Goal: Task Accomplishment & Management: Manage account settings

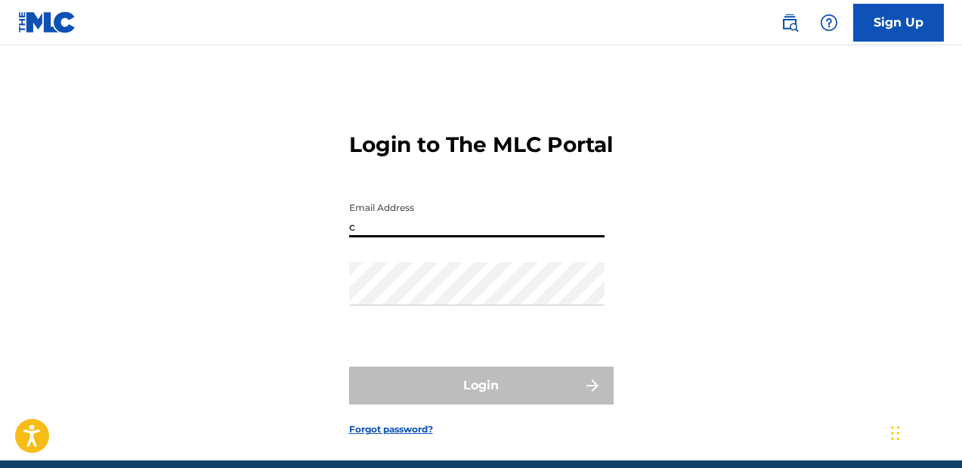
type input "[EMAIL_ADDRESS][DOMAIN_NAME]"
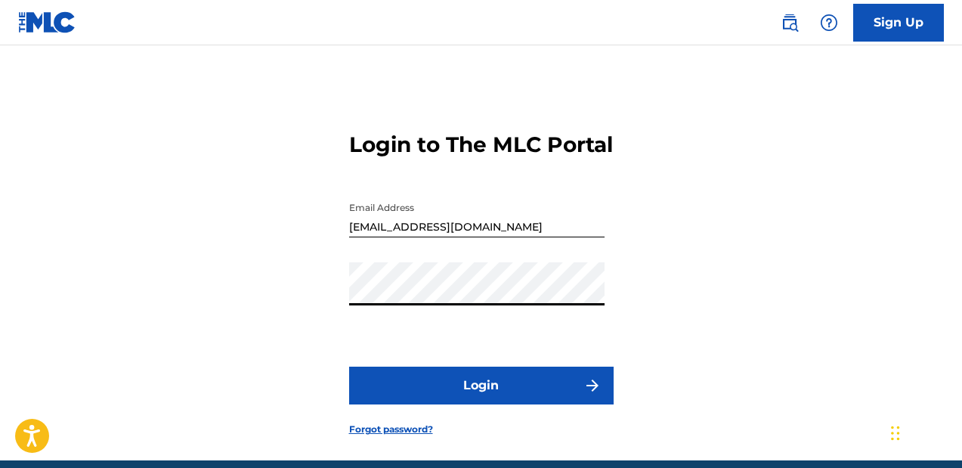
click at [864, 47] on main "Login to The MLC Portal Email Address [EMAIL_ADDRESS][DOMAIN_NAME] Password Log…" at bounding box center [481, 252] width 962 height 415
click at [349, 367] on button "Login" at bounding box center [481, 386] width 265 height 38
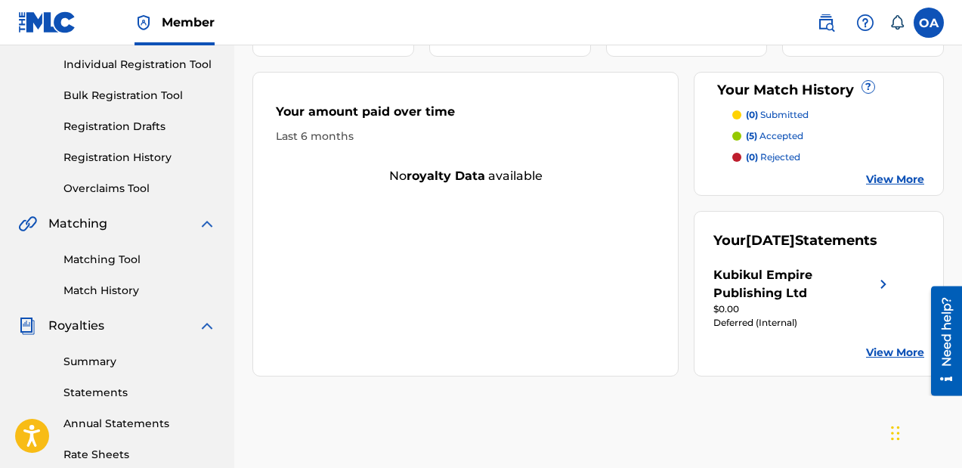
scroll to position [193, 0]
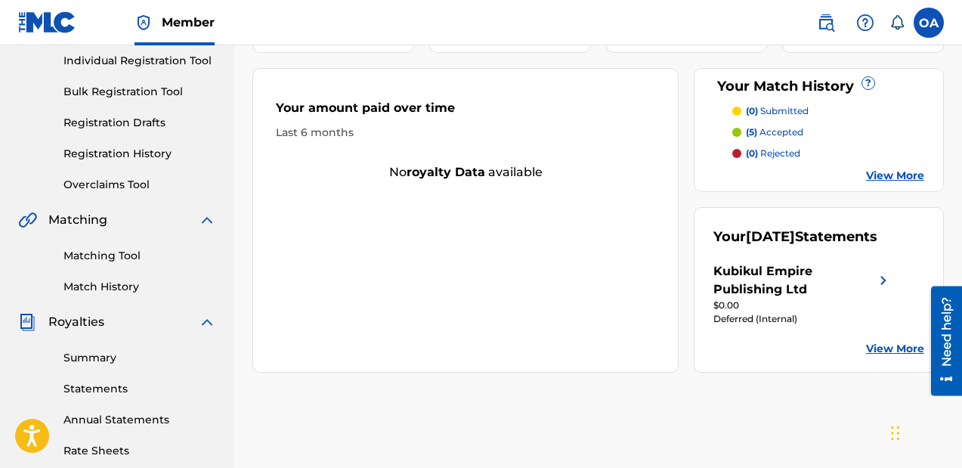
click at [113, 178] on link "Overclaims Tool" at bounding box center [139, 185] width 153 height 16
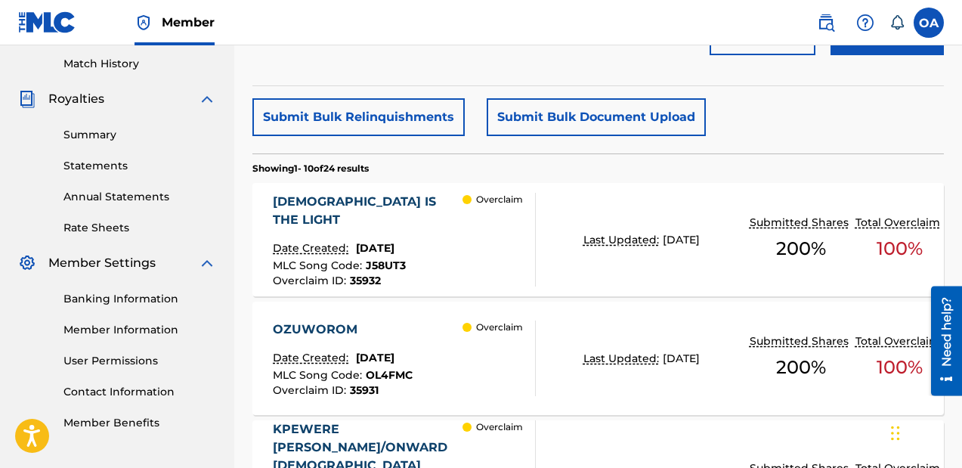
scroll to position [427, 0]
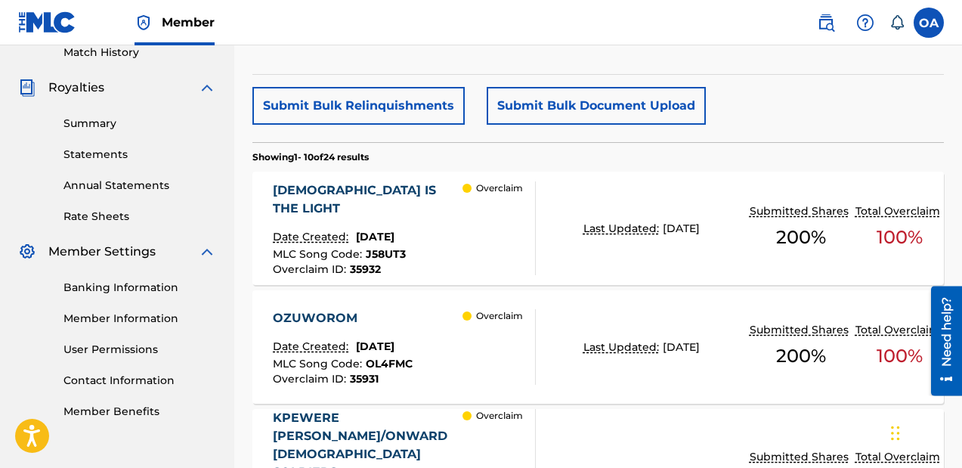
click at [490, 268] on div "[DEMOGRAPHIC_DATA] IS THE LIGHT Date Created: [DATE] MLC Song Code : J58UT3 Ove…" at bounding box center [598, 228] width 692 height 113
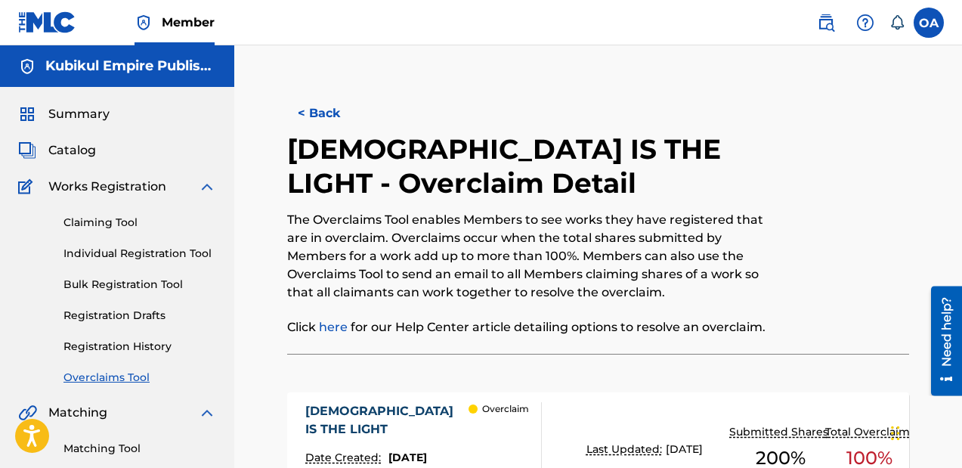
click at [57, 153] on span "Catalog" at bounding box center [72, 150] width 48 height 18
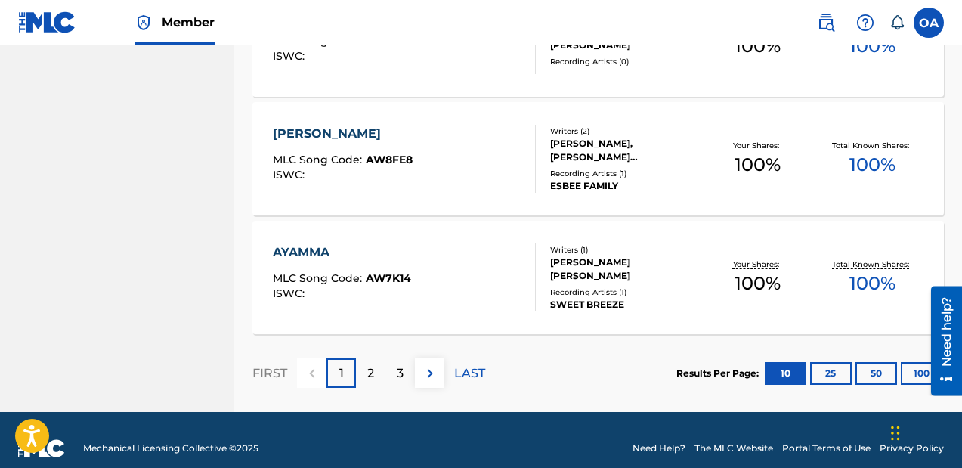
scroll to position [1262, 0]
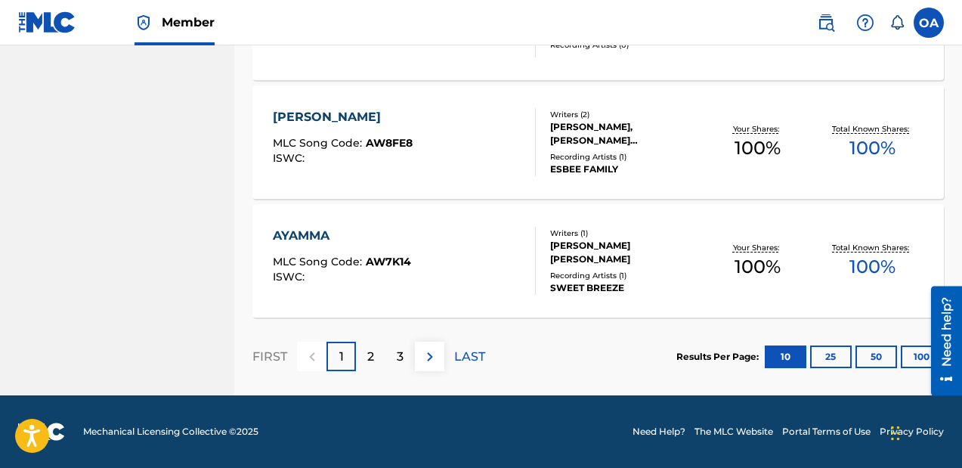
click at [376, 356] on div "2" at bounding box center [370, 356] width 29 height 29
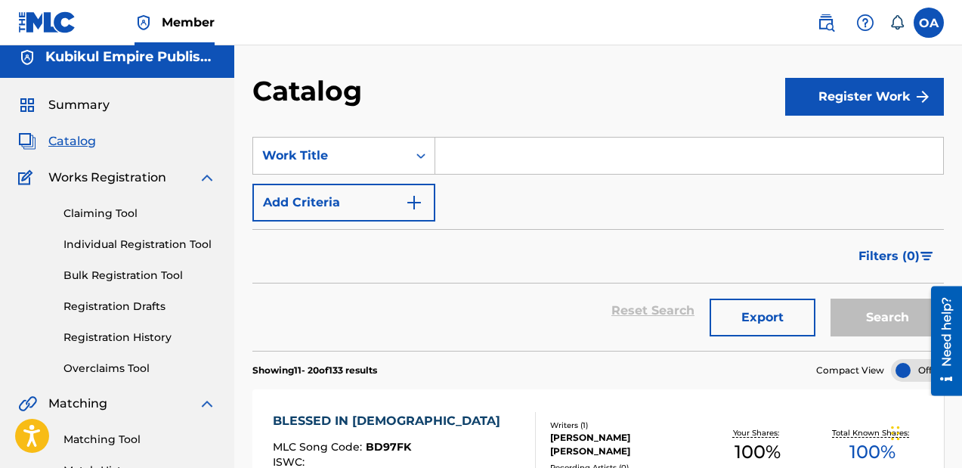
scroll to position [0, 0]
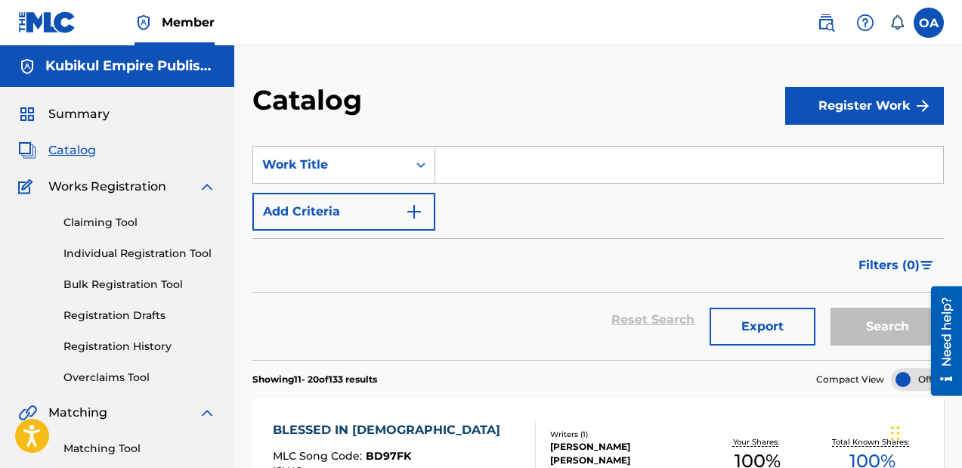
click at [121, 255] on link "Individual Registration Tool" at bounding box center [139, 254] width 153 height 16
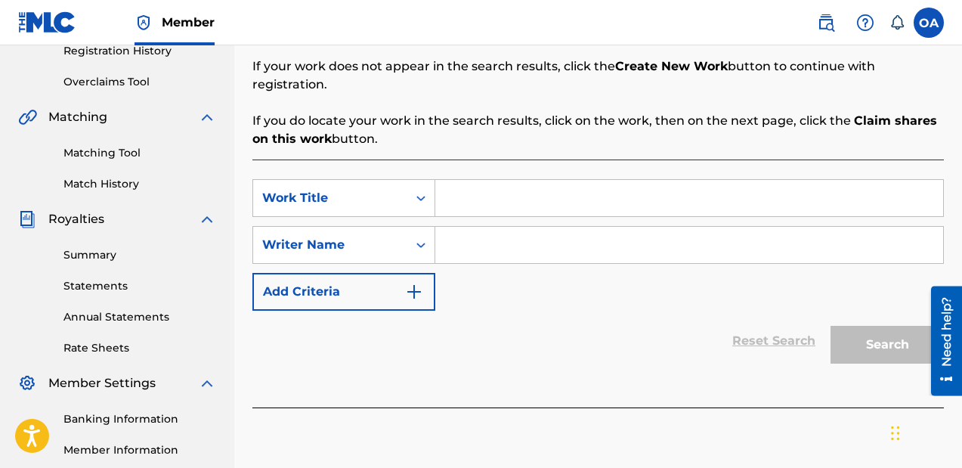
scroll to position [310, 0]
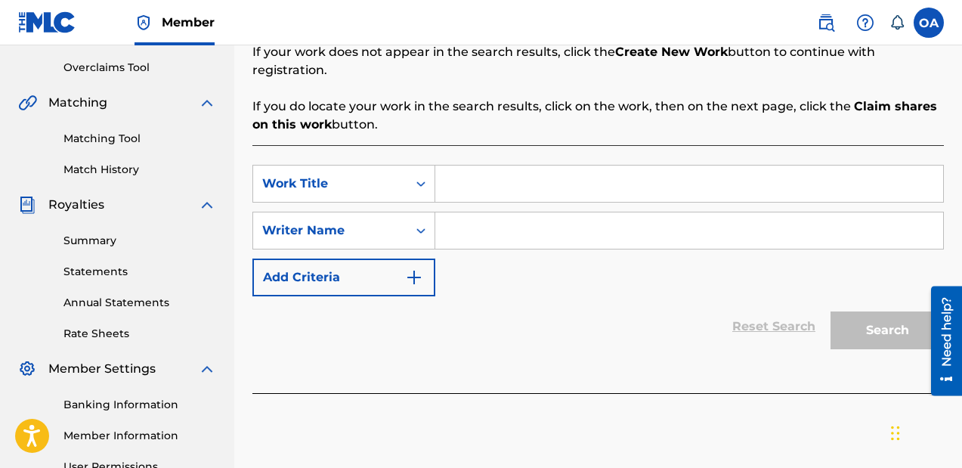
click at [488, 212] on input "Search Form" at bounding box center [689, 230] width 508 height 36
click at [492, 166] on input "Search Form" at bounding box center [689, 184] width 508 height 36
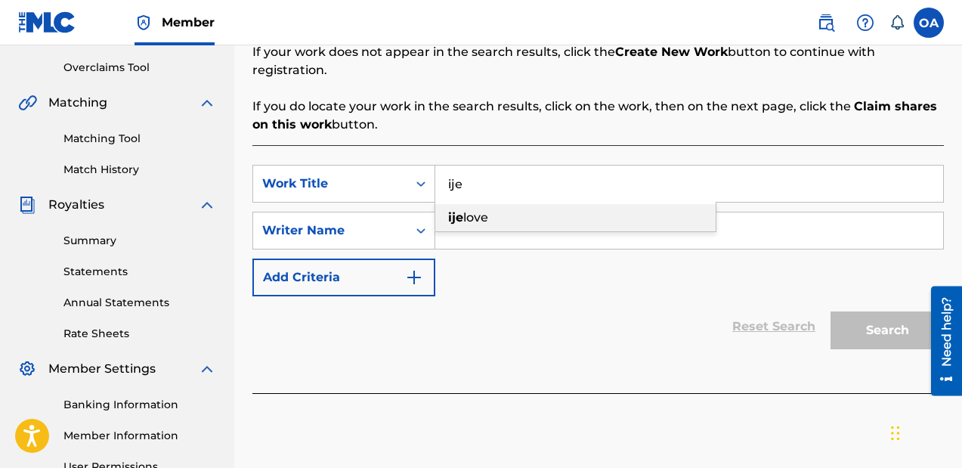
click at [466, 212] on div "ije love" at bounding box center [575, 217] width 280 height 27
type input "ije love"
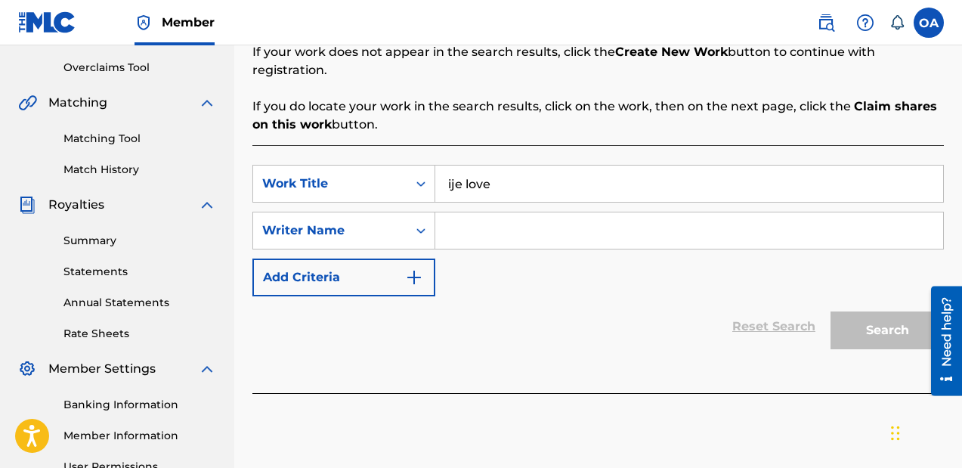
click at [530, 215] on input "Search Form" at bounding box center [689, 230] width 508 height 36
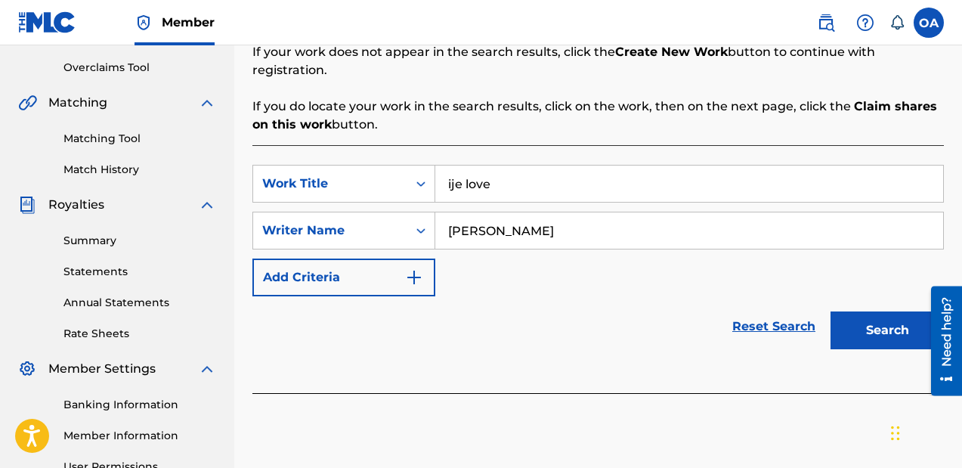
type input "[PERSON_NAME]"
click at [890, 316] on button "Search" at bounding box center [887, 330] width 113 height 38
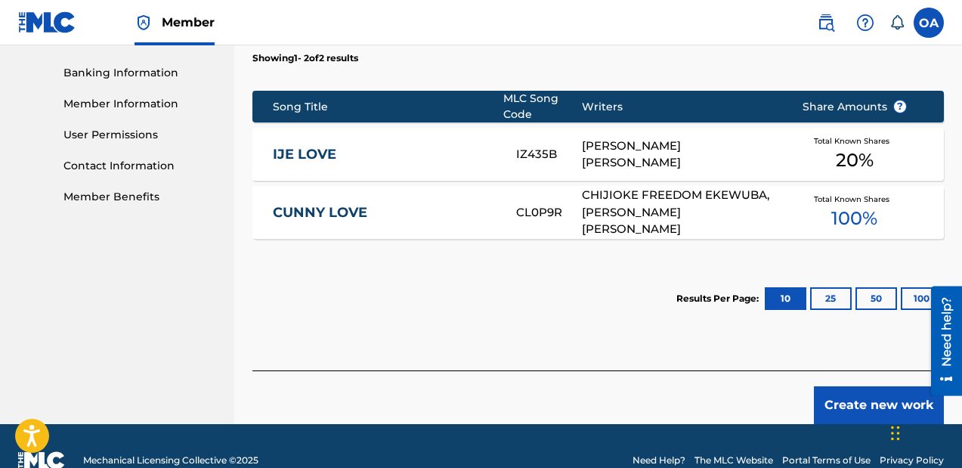
scroll to position [652, 0]
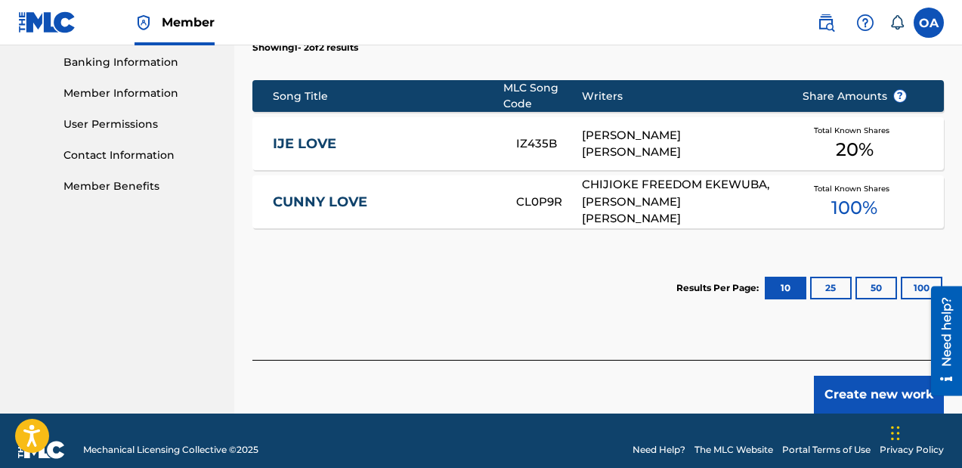
click at [298, 135] on link "IJE LOVE" at bounding box center [384, 143] width 223 height 17
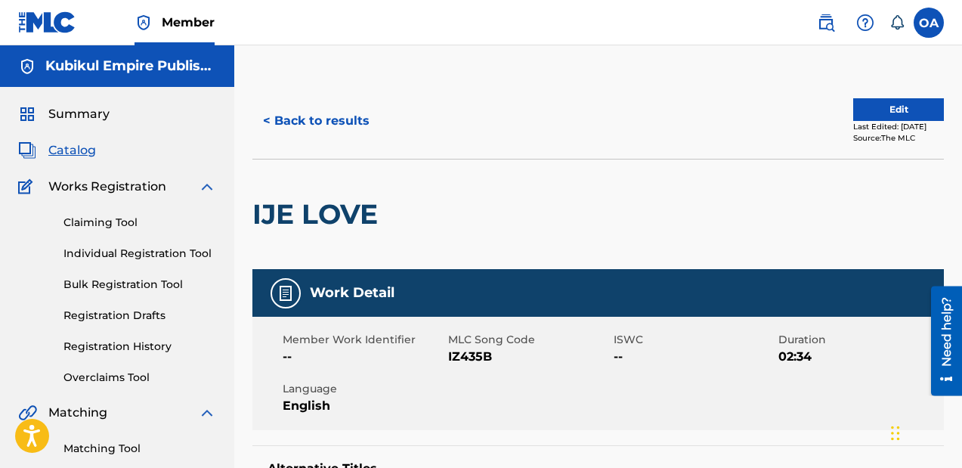
click at [887, 116] on button "Edit" at bounding box center [898, 109] width 91 height 23
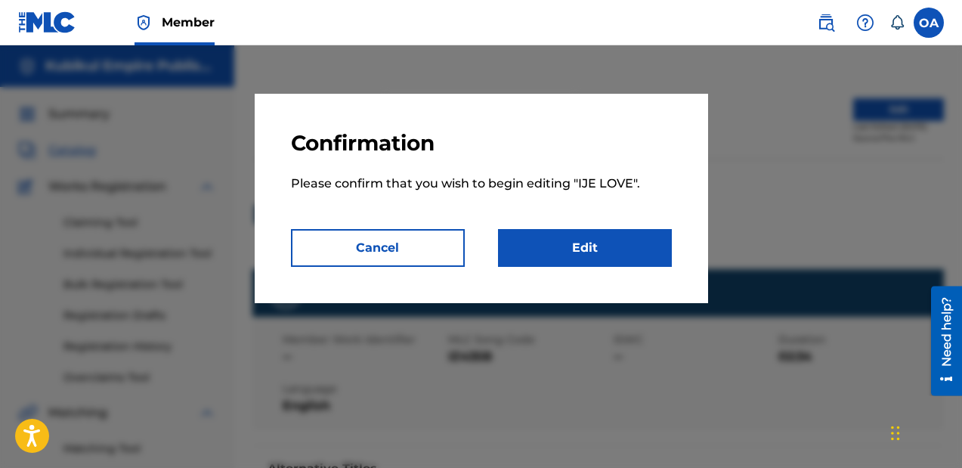
click at [566, 237] on link "Edit" at bounding box center [585, 248] width 174 height 38
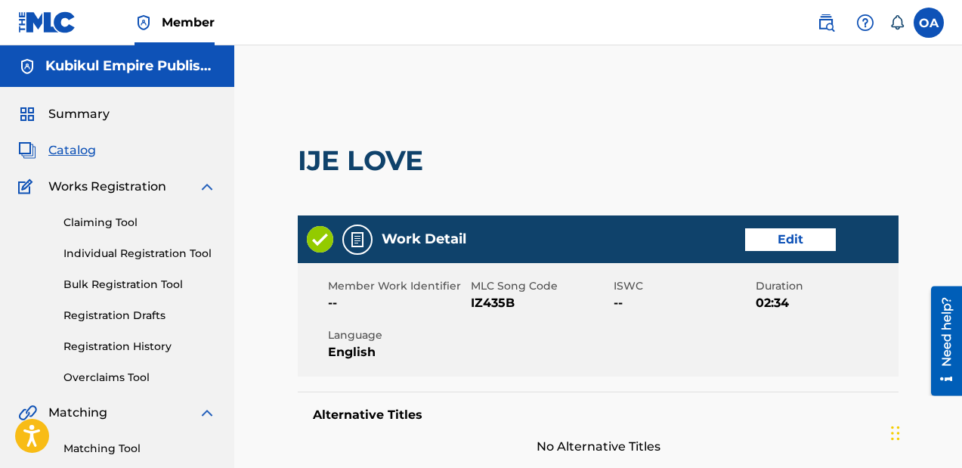
click at [66, 107] on span "Summary" at bounding box center [78, 114] width 61 height 18
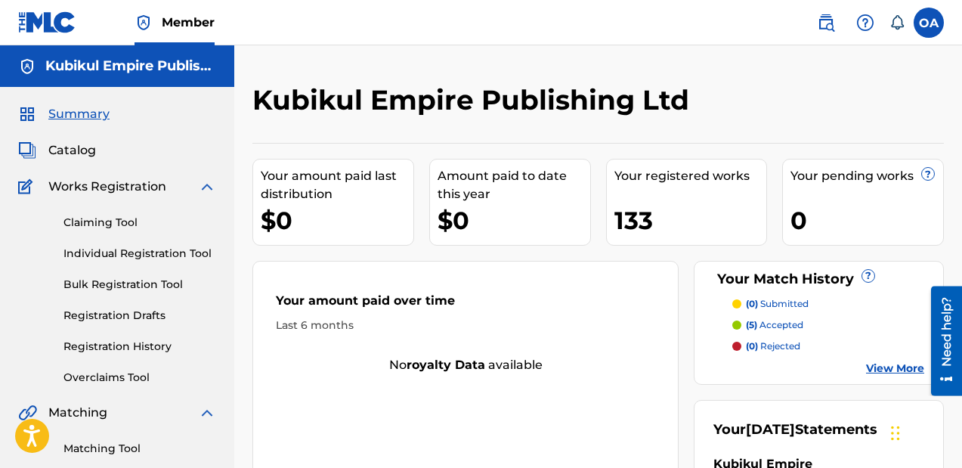
click at [927, 25] on label at bounding box center [929, 23] width 30 height 30
click at [929, 23] on input "OA [PERSON_NAME] [PERSON_NAME] [EMAIL_ADDRESS][DOMAIN_NAME] Notification Prefer…" at bounding box center [929, 23] width 0 height 0
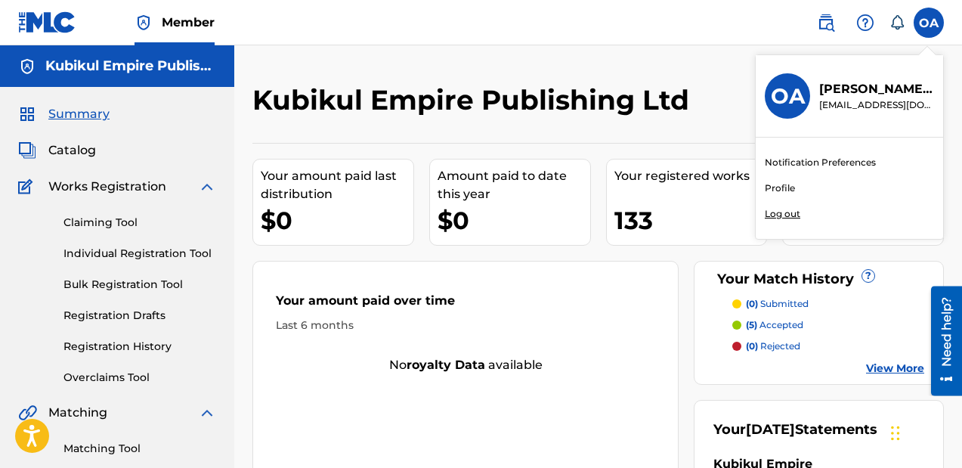
click at [787, 190] on link "Profile" at bounding box center [780, 188] width 30 height 14
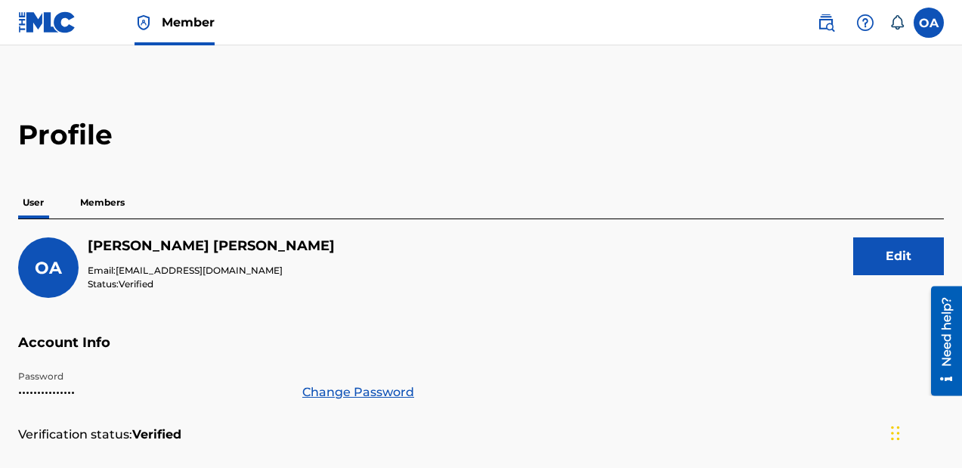
click at [89, 201] on p "Members" at bounding box center [103, 203] width 54 height 32
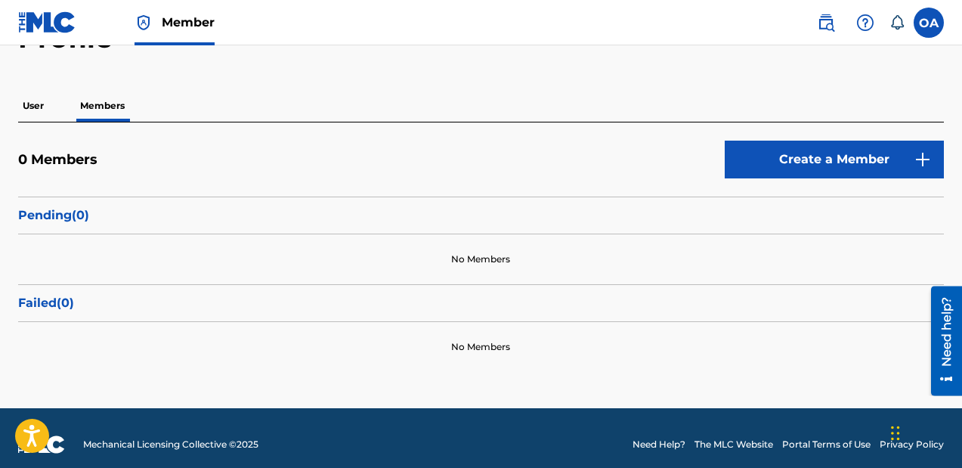
scroll to position [57, 0]
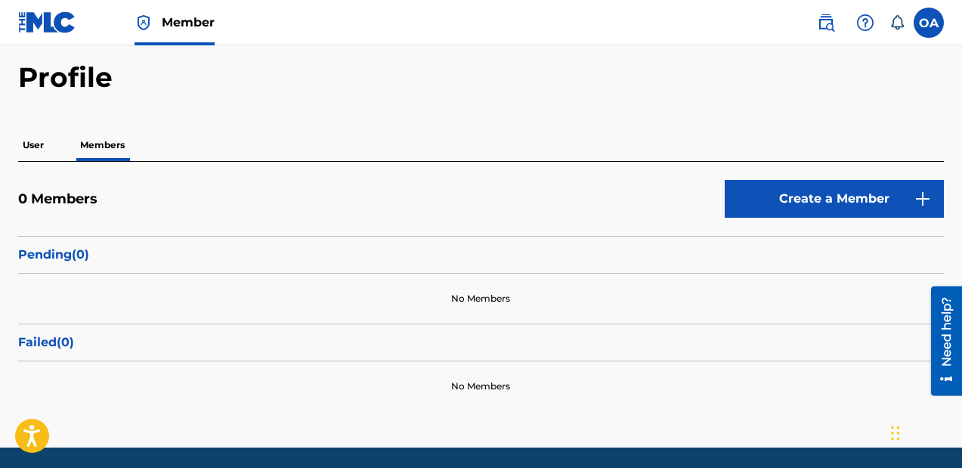
click at [42, 157] on p "User" at bounding box center [33, 145] width 30 height 32
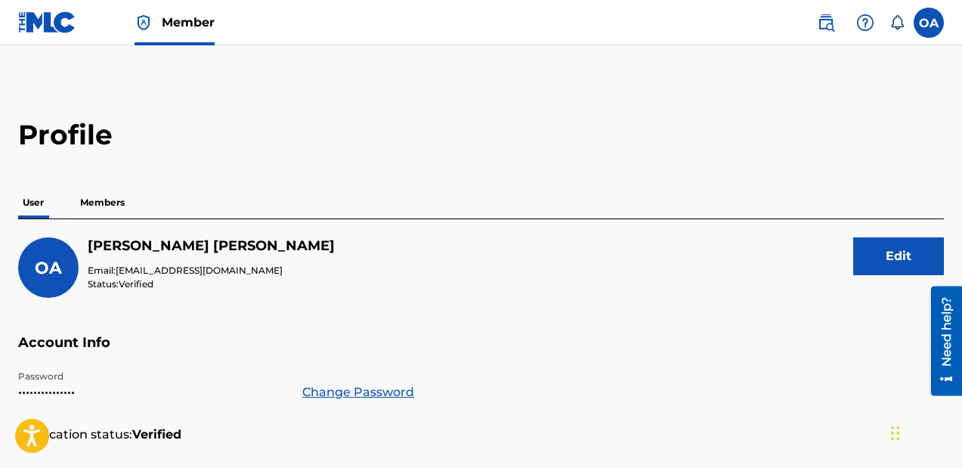
click at [36, 36] on link at bounding box center [47, 22] width 58 height 45
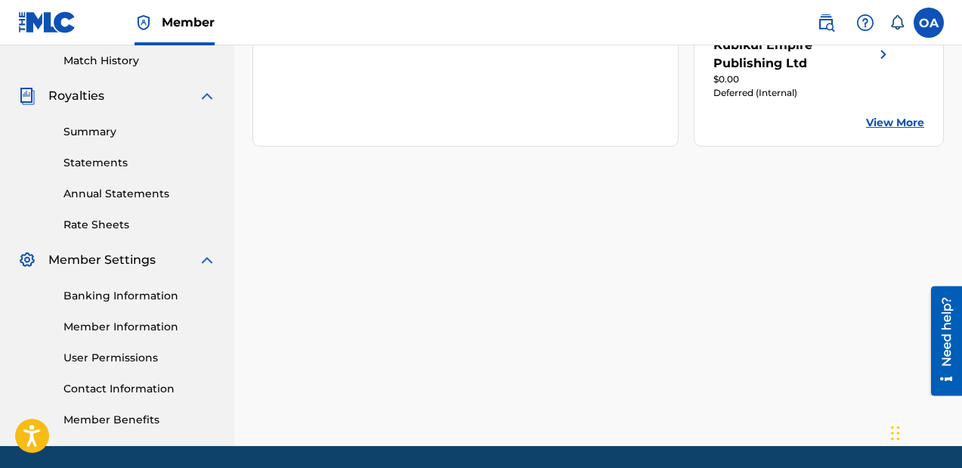
scroll to position [469, 0]
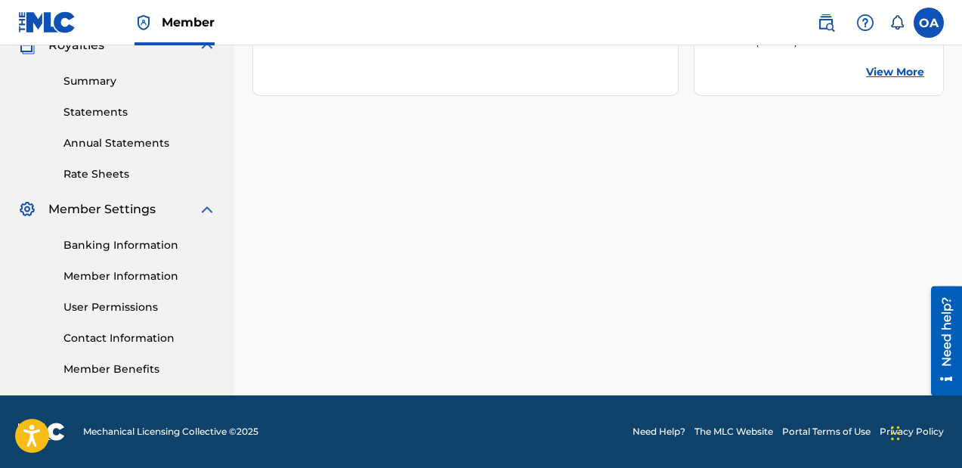
click at [76, 252] on link "Banking Information" at bounding box center [139, 245] width 153 height 16
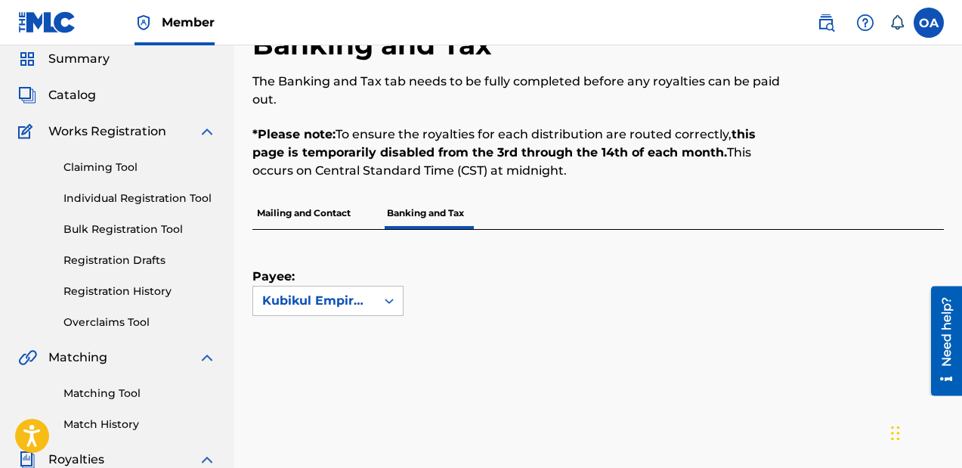
scroll to position [87, 0]
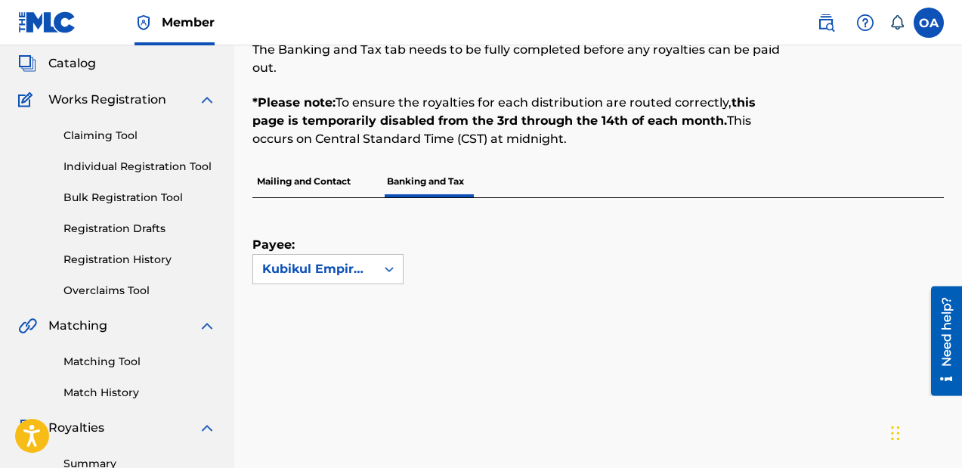
click at [336, 186] on p "Mailing and Contact" at bounding box center [303, 182] width 103 height 32
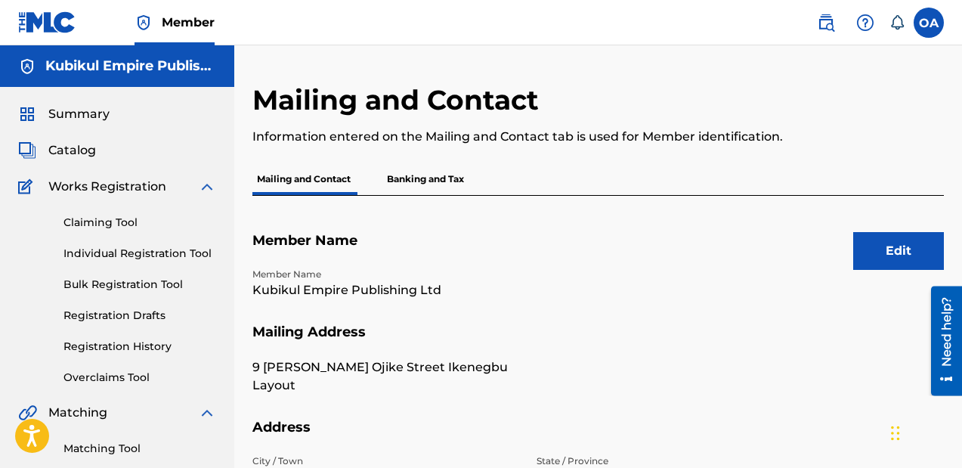
click at [413, 186] on p "Banking and Tax" at bounding box center [425, 179] width 86 height 32
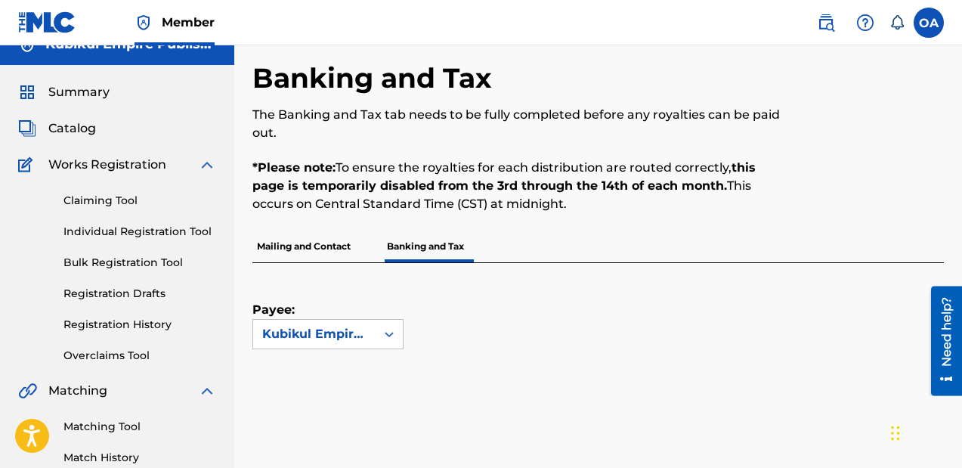
scroll to position [20, 0]
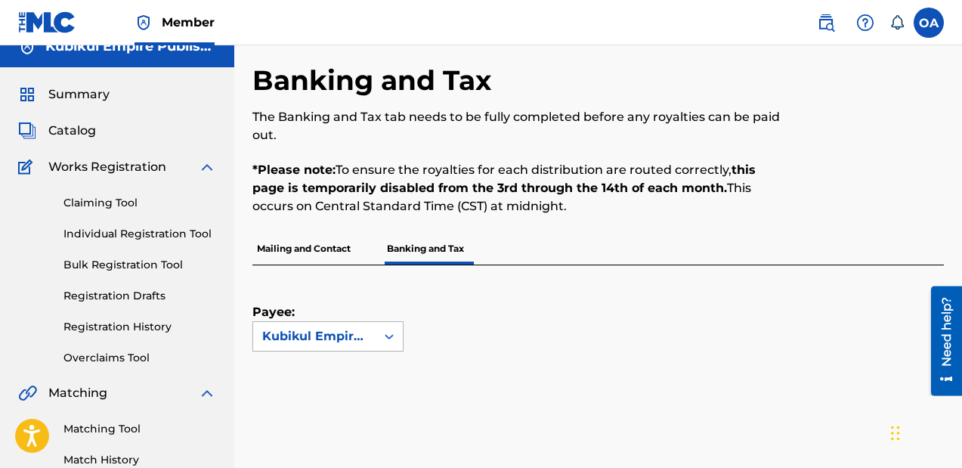
click at [349, 334] on div "Kubikul Empire Publishing Ltd" at bounding box center [314, 336] width 104 height 18
click at [332, 390] on div "Kubikul Empire Publishing Ltd" at bounding box center [328, 379] width 150 height 56
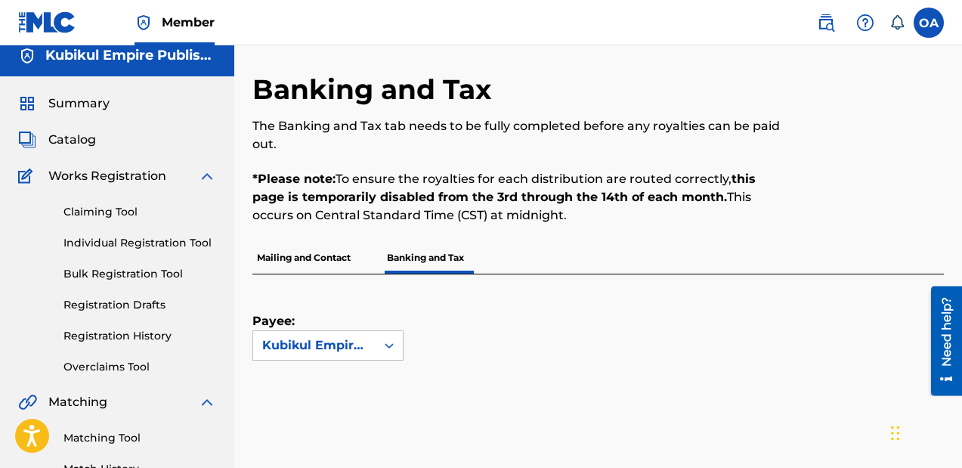
scroll to position [0, 0]
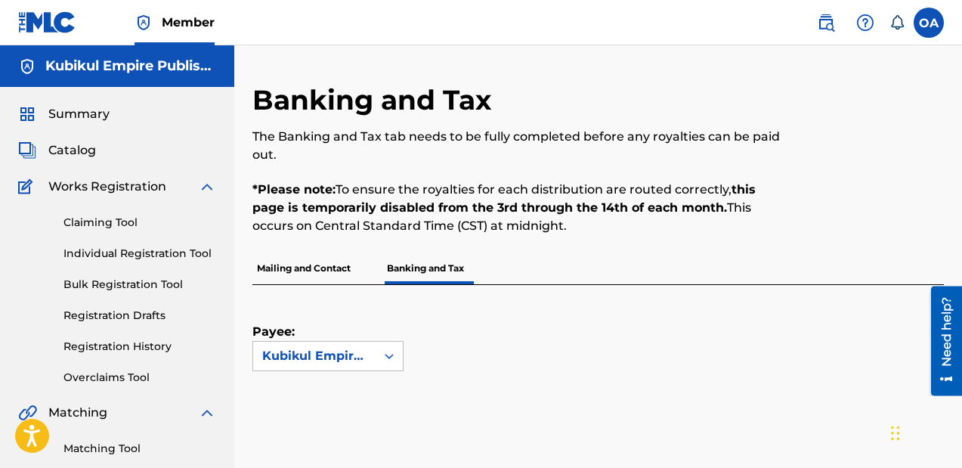
click at [91, 112] on span "Summary" at bounding box center [78, 114] width 61 height 18
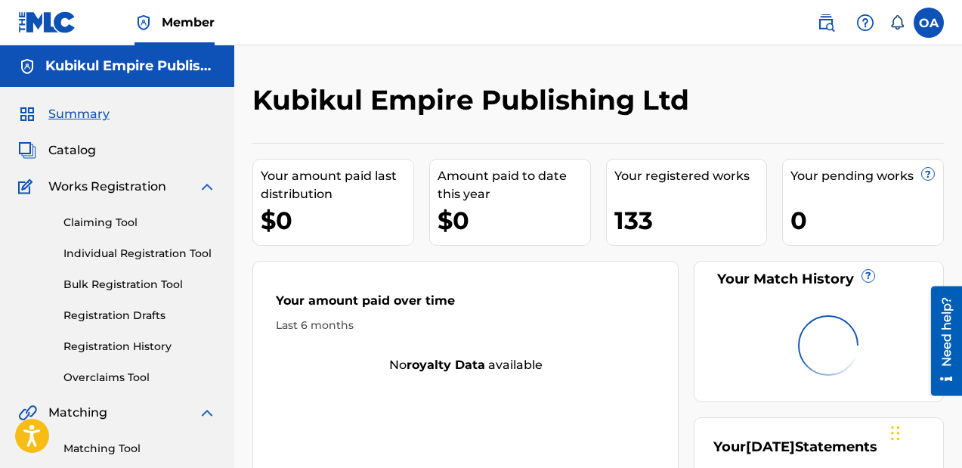
click at [924, 21] on label at bounding box center [929, 23] width 30 height 30
click at [929, 23] on input "OA [PERSON_NAME] [PERSON_NAME] [EMAIL_ADDRESS][DOMAIN_NAME] Notification Prefer…" at bounding box center [929, 23] width 0 height 0
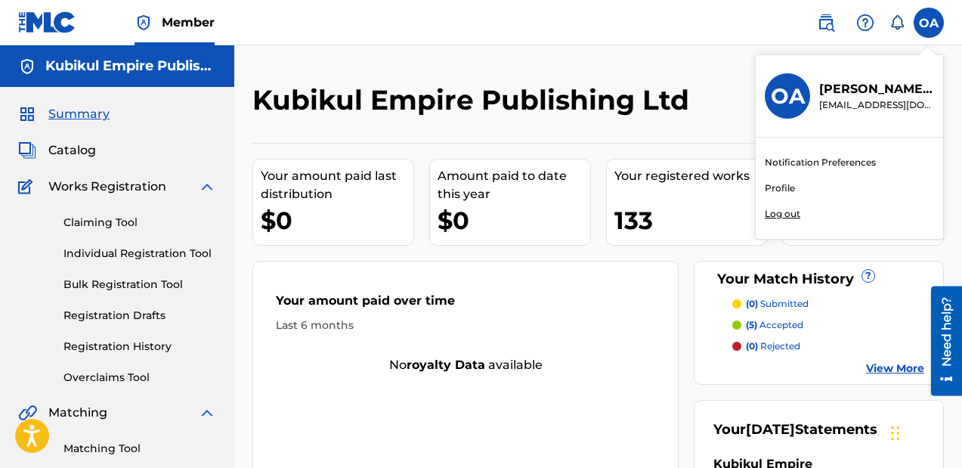
click at [780, 213] on p "Log out" at bounding box center [783, 214] width 36 height 14
click at [929, 23] on input "OA [PERSON_NAME] [PERSON_NAME] [EMAIL_ADDRESS][DOMAIN_NAME] Notification Prefer…" at bounding box center [929, 23] width 0 height 0
